Goal: Navigation & Orientation: Find specific page/section

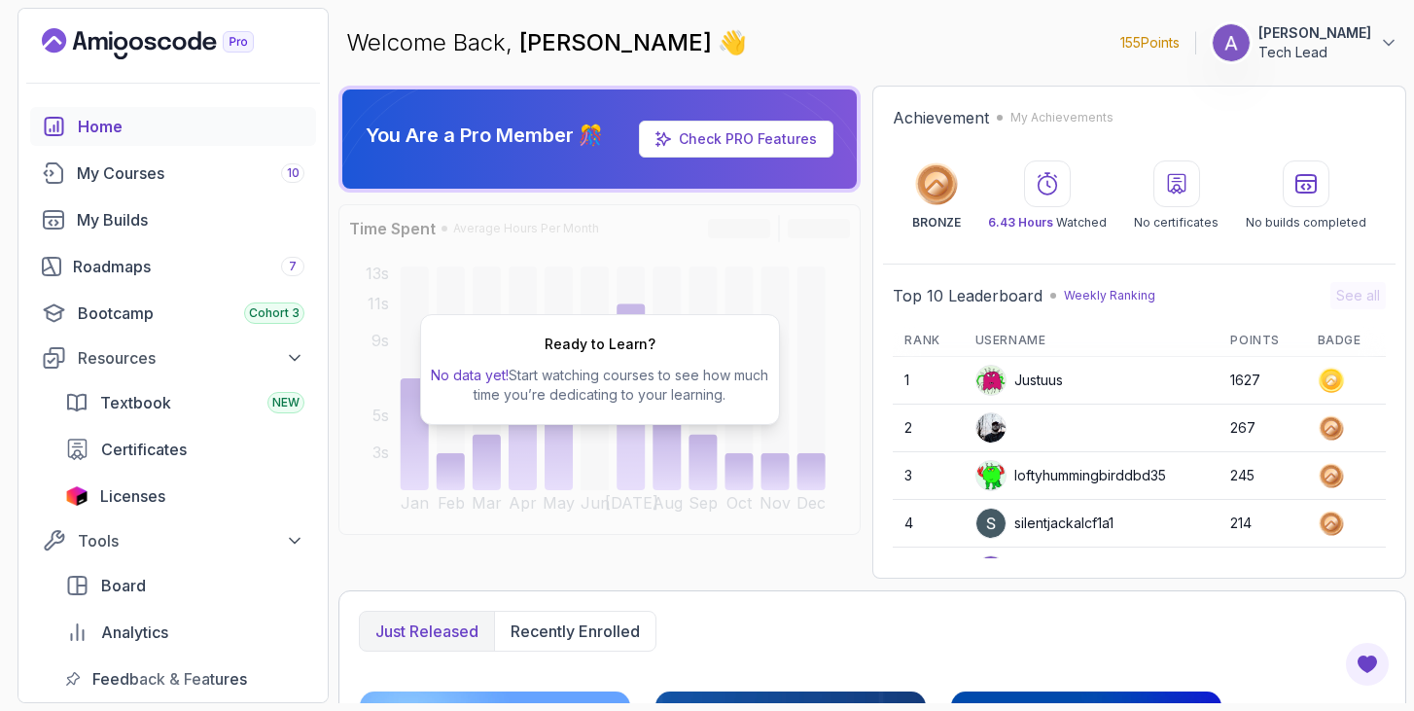
click at [1323, 36] on p "[PERSON_NAME]" at bounding box center [1314, 32] width 113 height 19
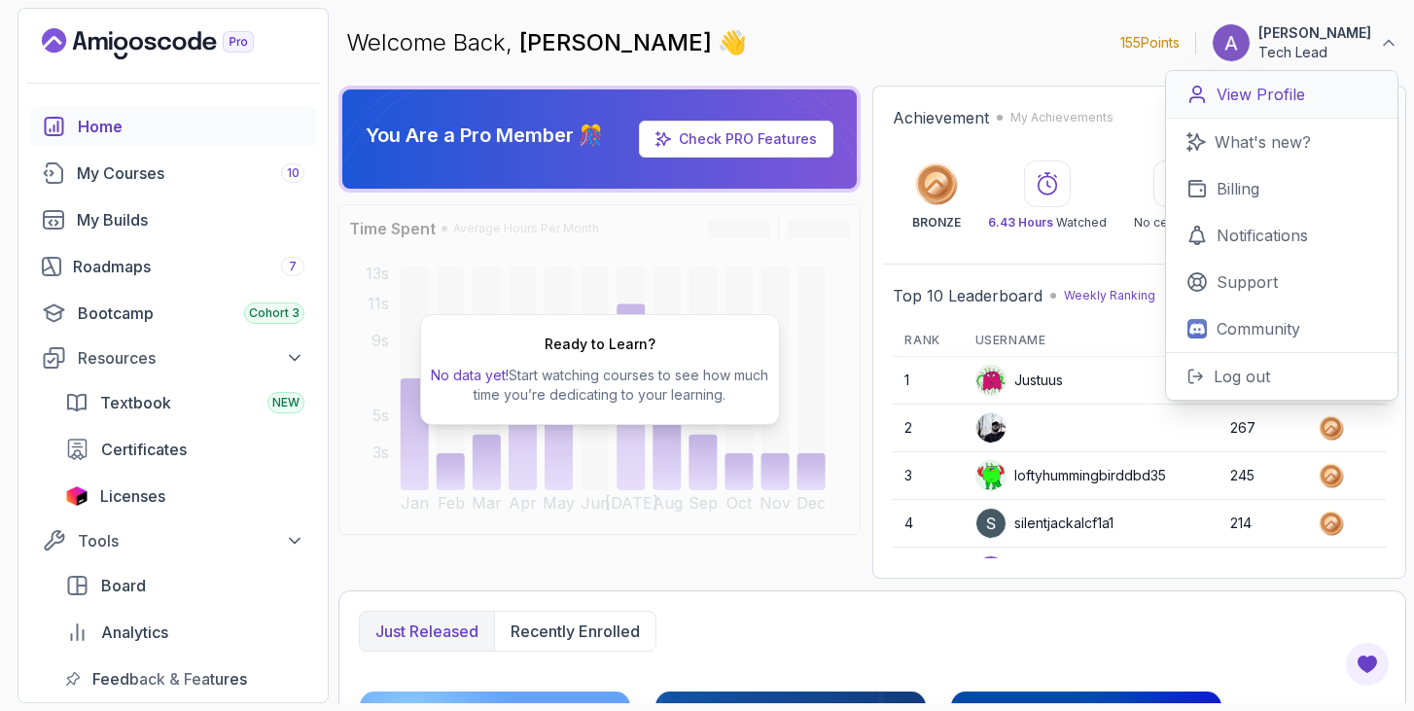
click at [1254, 90] on p "View Profile" at bounding box center [1261, 94] width 88 height 23
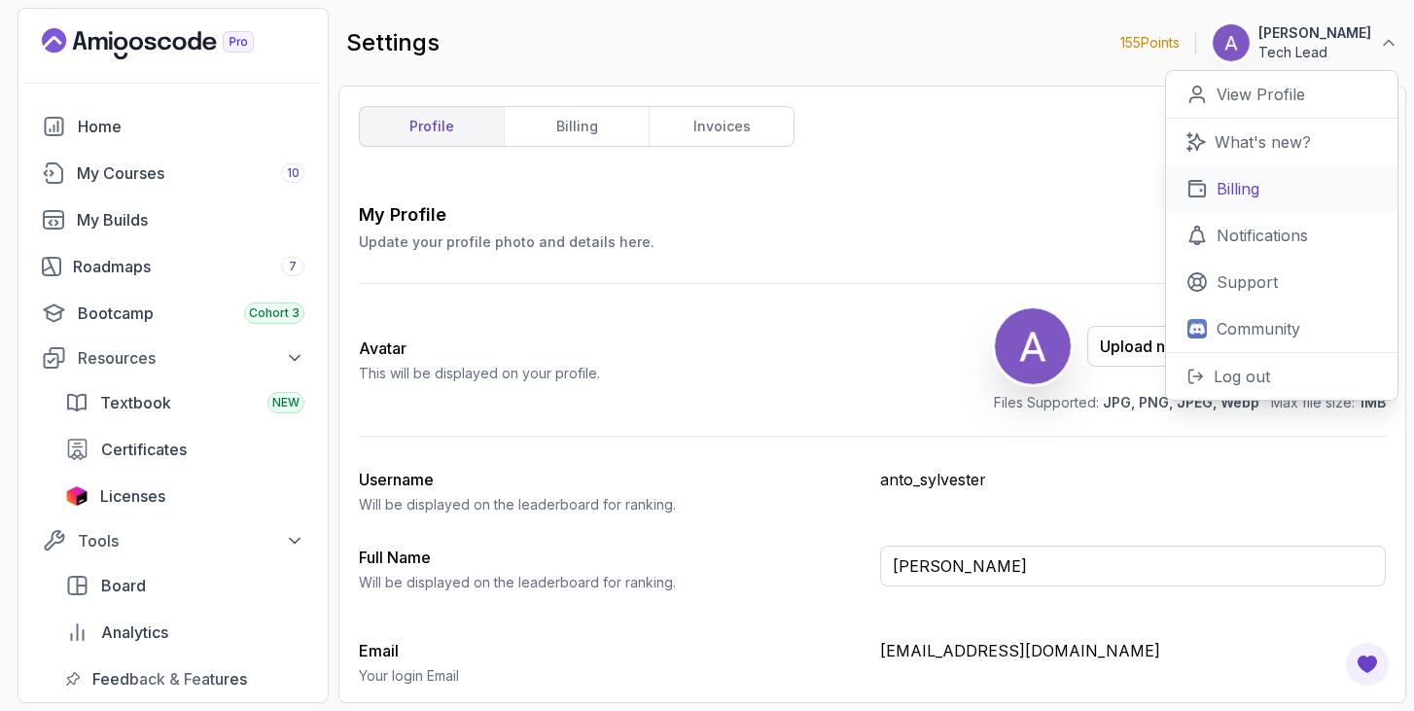
click at [1270, 183] on link "Billing" at bounding box center [1281, 188] width 231 height 47
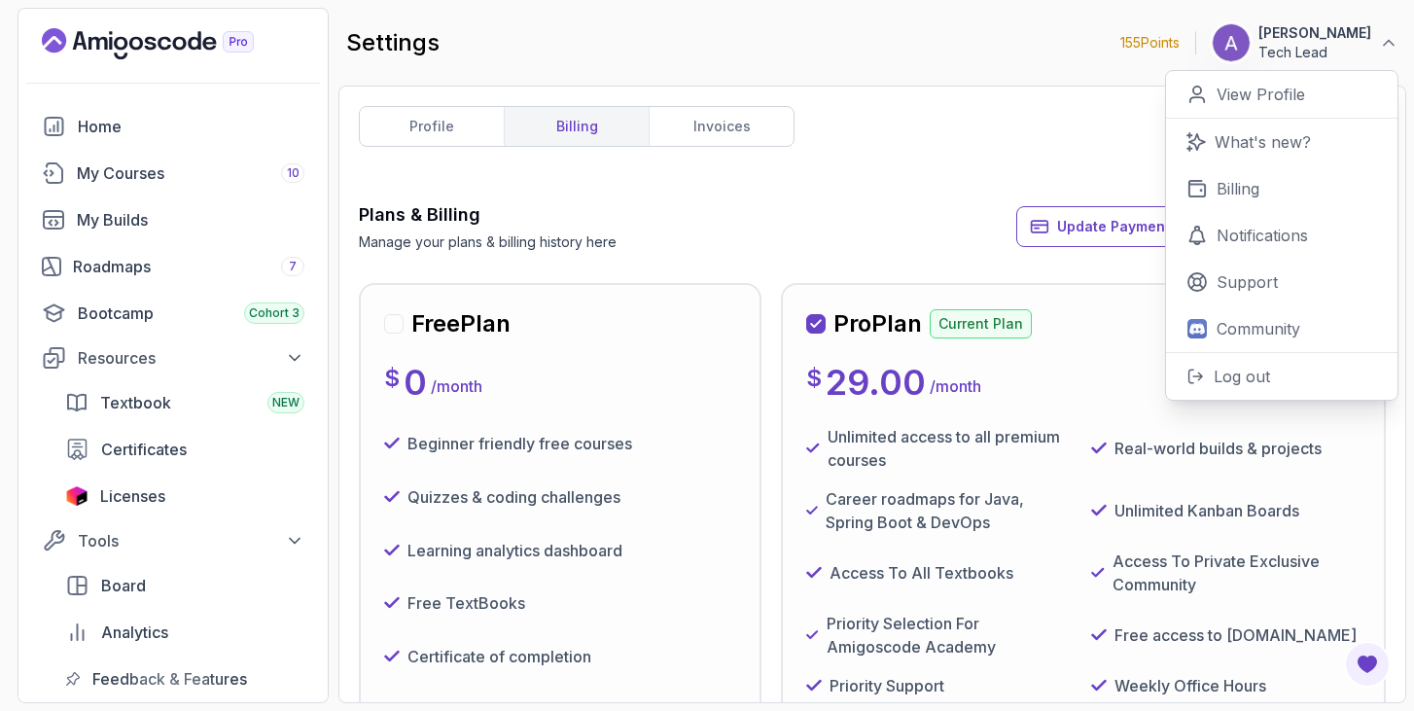
click at [1099, 139] on div "profile billing invoices Plans & Billing Manage your plans & billing history he…" at bounding box center [872, 394] width 1027 height 577
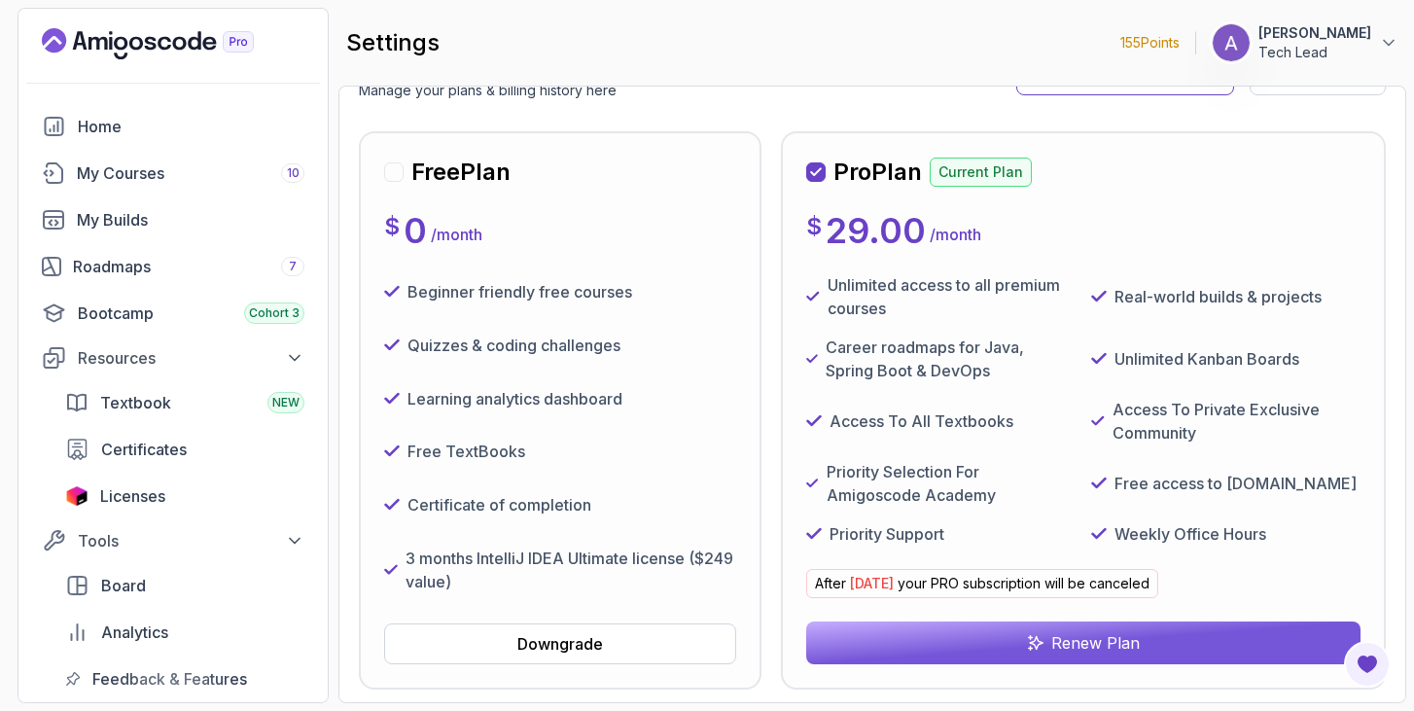
scroll to position [184, 0]
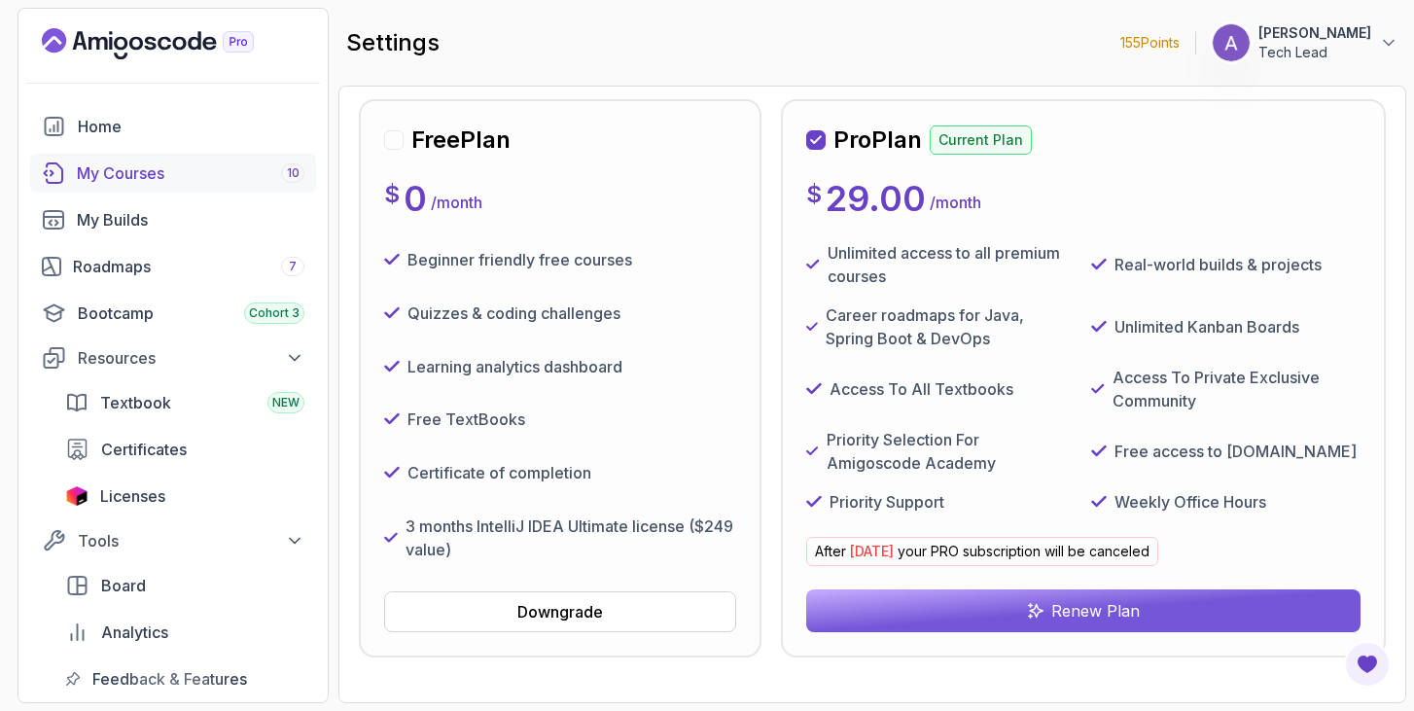
click at [108, 165] on div "My Courses 10" at bounding box center [191, 172] width 228 height 23
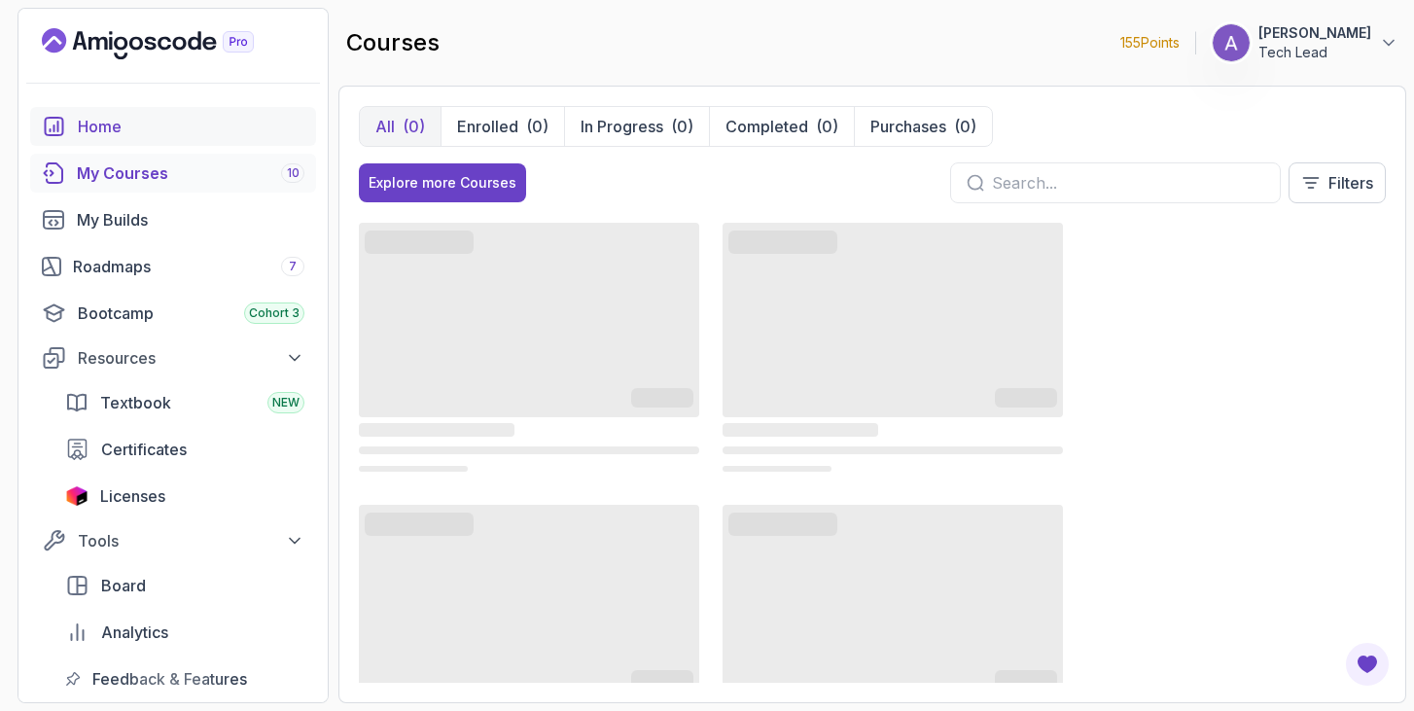
click at [121, 130] on div "Home" at bounding box center [191, 126] width 227 height 23
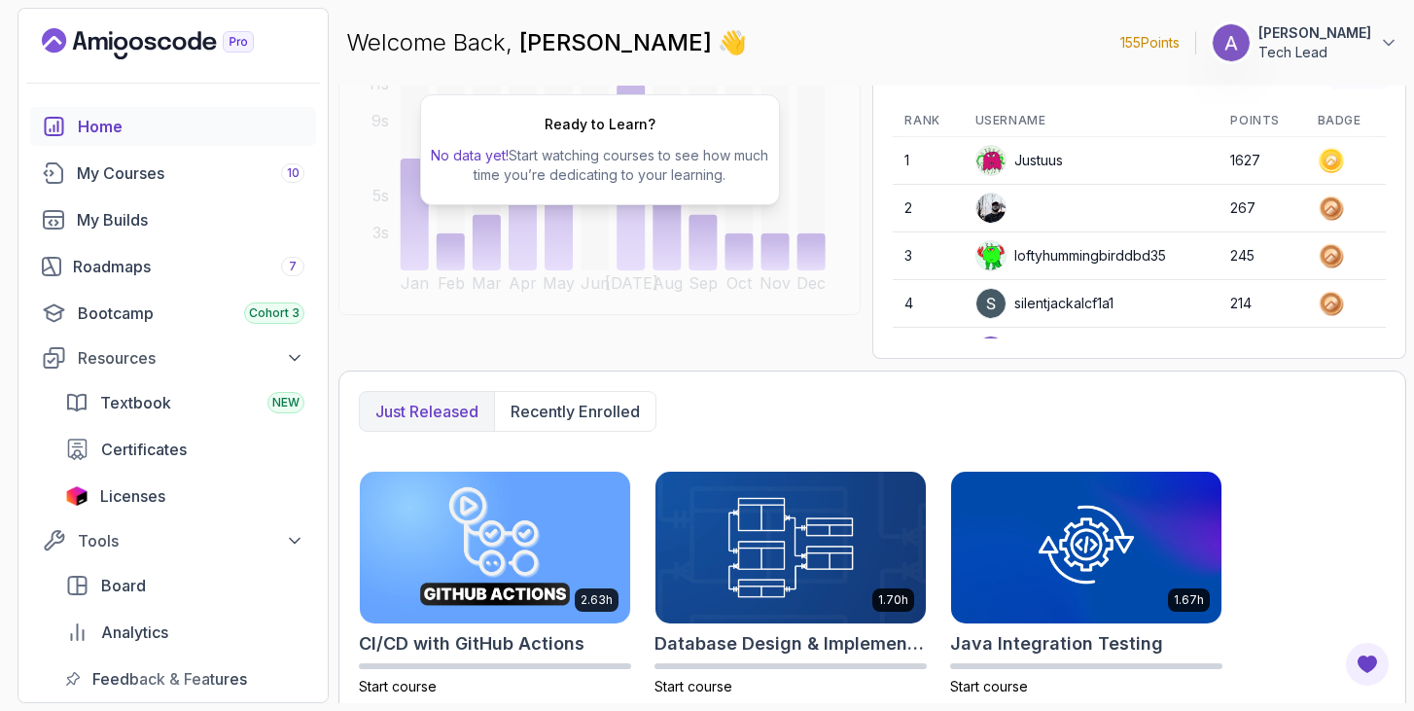
scroll to position [224, 0]
